Goal: Task Accomplishment & Management: Complete application form

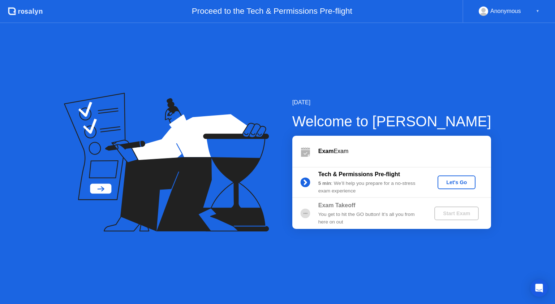
click at [319, 148] on b "Exam" at bounding box center [326, 151] width 16 height 6
click at [458, 177] on button "Let's Go" at bounding box center [457, 183] width 38 height 14
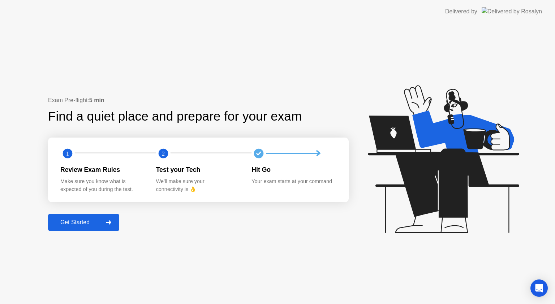
click at [81, 225] on div "Get Started" at bounding box center [74, 222] width 49 height 7
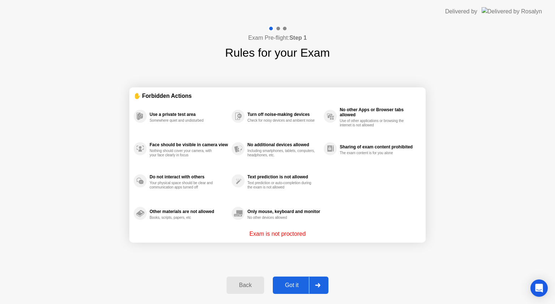
click at [289, 284] on div "Got it" at bounding box center [292, 285] width 34 height 7
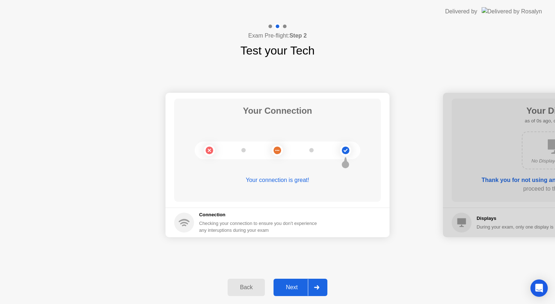
click at [293, 287] on div "Next" at bounding box center [292, 287] width 32 height 7
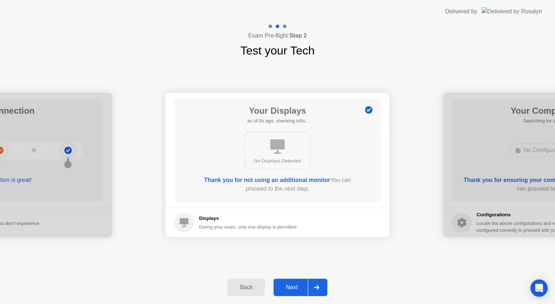
click at [293, 287] on div "Next" at bounding box center [292, 287] width 32 height 7
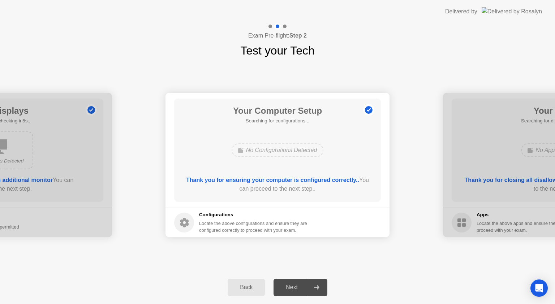
click at [293, 287] on div "Next" at bounding box center [292, 287] width 32 height 7
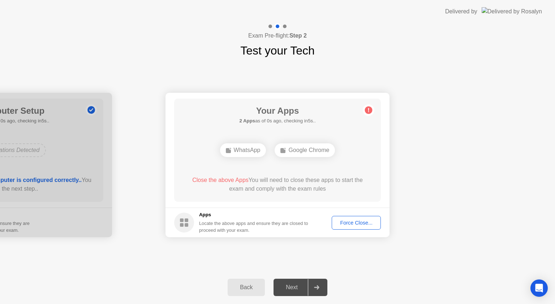
click at [293, 287] on div "Next" at bounding box center [292, 287] width 32 height 7
click at [353, 229] on footer "Apps Locate the above apps and ensure they are closed to proceed with your exam…" at bounding box center [277, 223] width 224 height 30
click at [353, 227] on button "Force Close..." at bounding box center [356, 223] width 49 height 14
click at [347, 228] on button "Force Close..." at bounding box center [356, 223] width 49 height 14
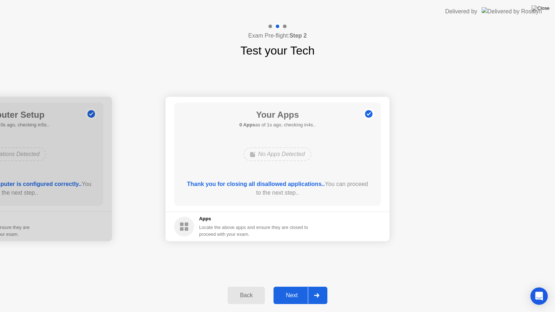
click at [288, 289] on button "Next" at bounding box center [301, 295] width 54 height 17
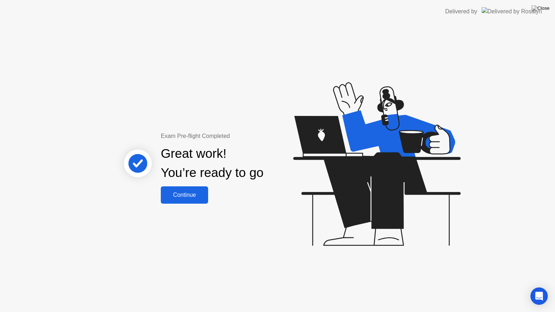
click at [202, 198] on div "Continue" at bounding box center [184, 195] width 43 height 7
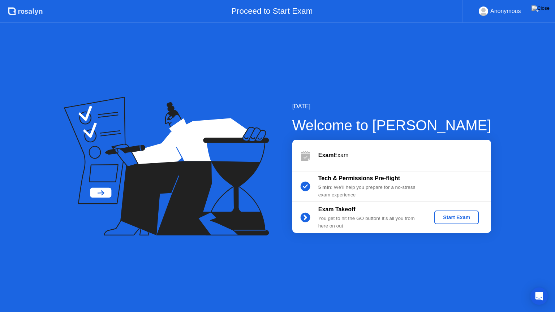
click at [473, 220] on div "Start Exam" at bounding box center [456, 218] width 39 height 6
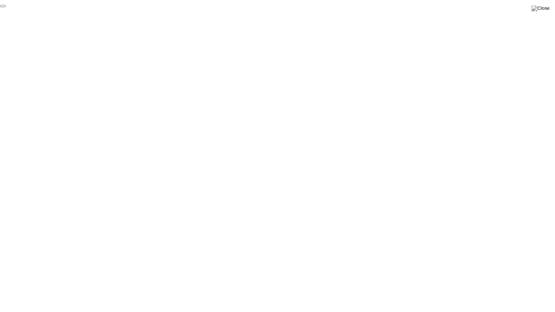
click div "End Proctoring Session"
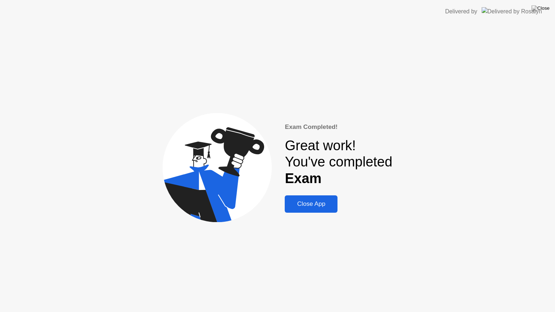
click at [313, 203] on div "Close App" at bounding box center [311, 204] width 48 height 7
